Goal: Task Accomplishment & Management: Use online tool/utility

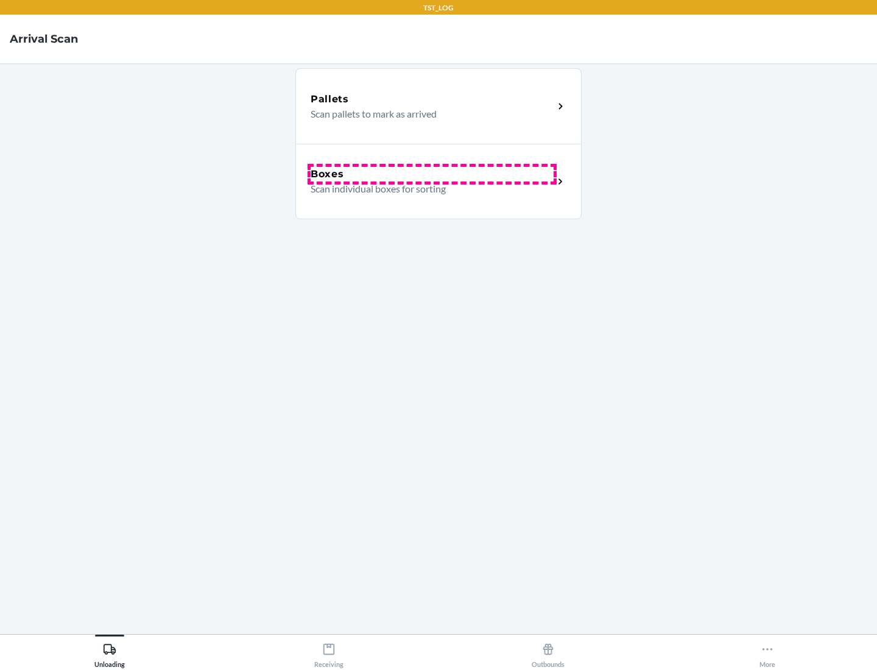
click at [432, 174] on div "Boxes" at bounding box center [432, 174] width 243 height 15
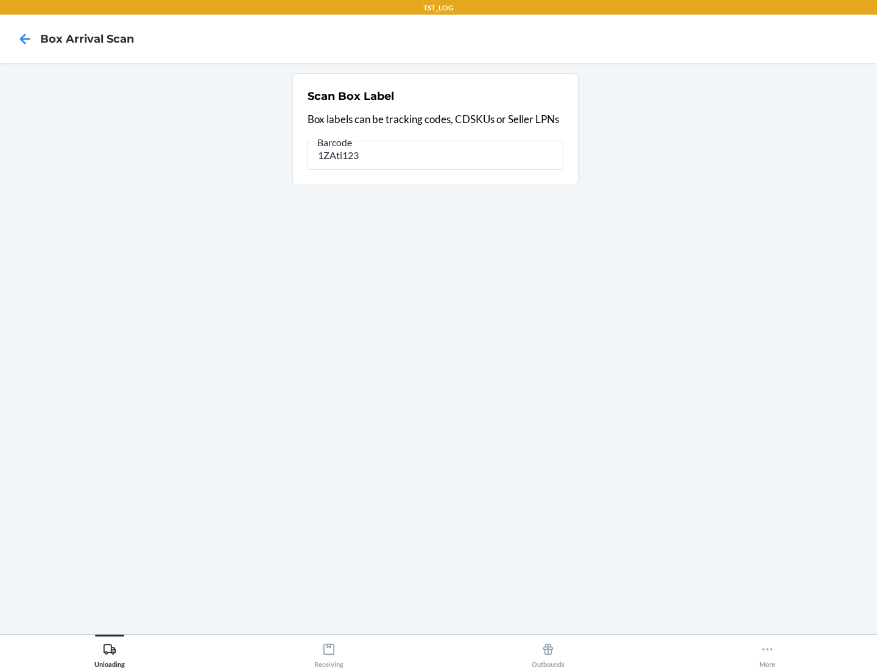
type input "1ZAti123"
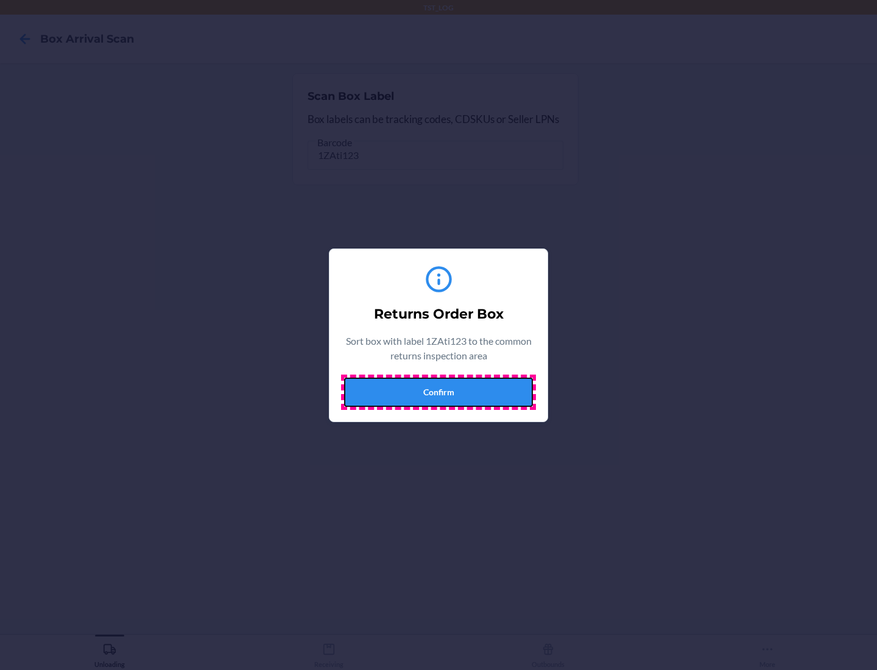
click at [439, 392] on button "Confirm" at bounding box center [438, 392] width 189 height 29
